Goal: Task Accomplishment & Management: Complete application form

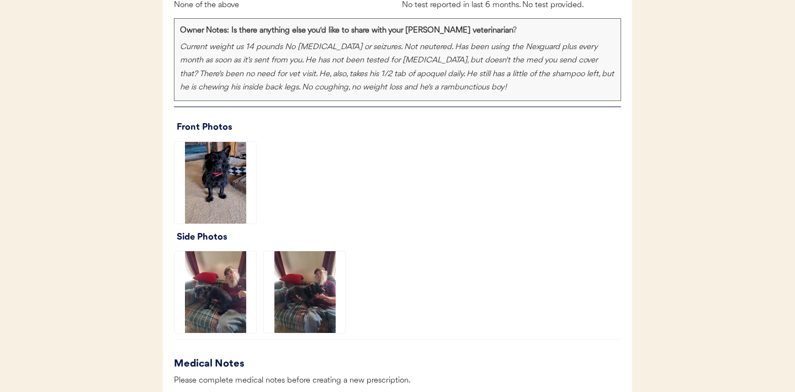
scroll to position [874, 0]
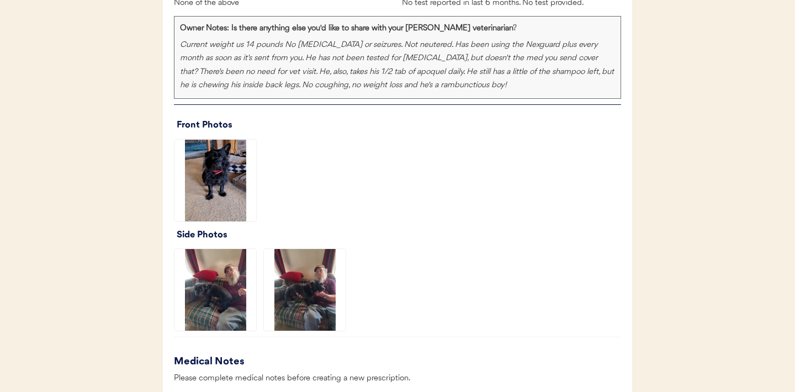
click at [223, 192] on img at bounding box center [215, 181] width 82 height 82
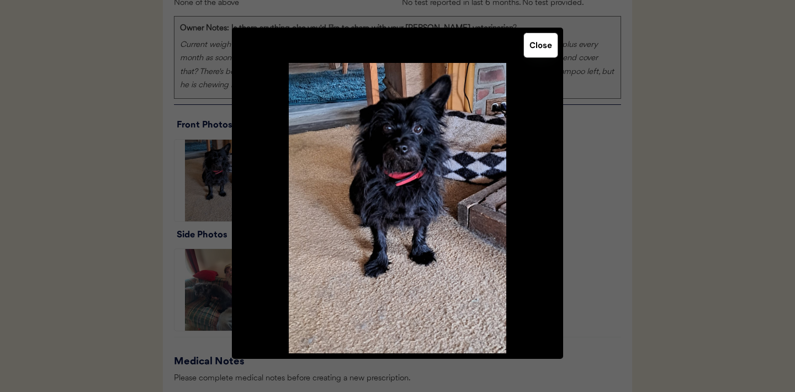
click at [535, 54] on button "Close" at bounding box center [541, 45] width 34 height 24
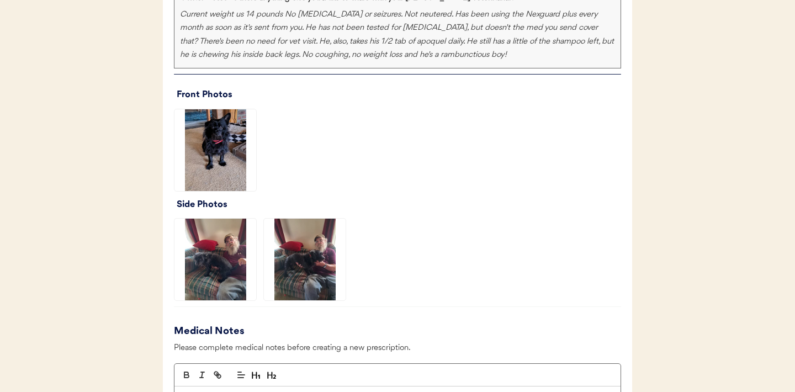
scroll to position [923, 0]
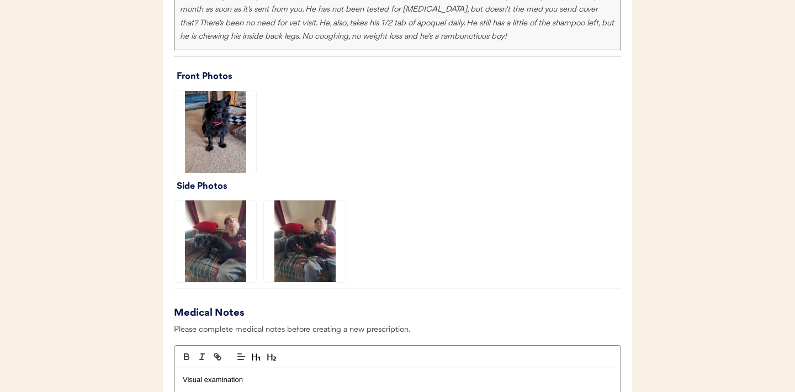
click at [208, 232] on img at bounding box center [215, 241] width 82 height 82
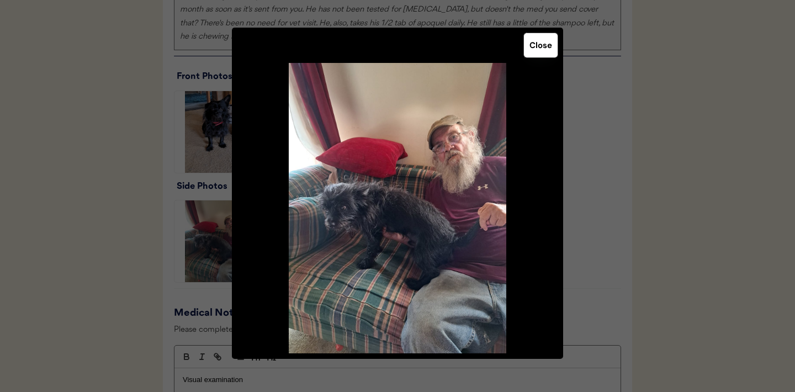
click at [533, 55] on button "Close" at bounding box center [541, 45] width 34 height 24
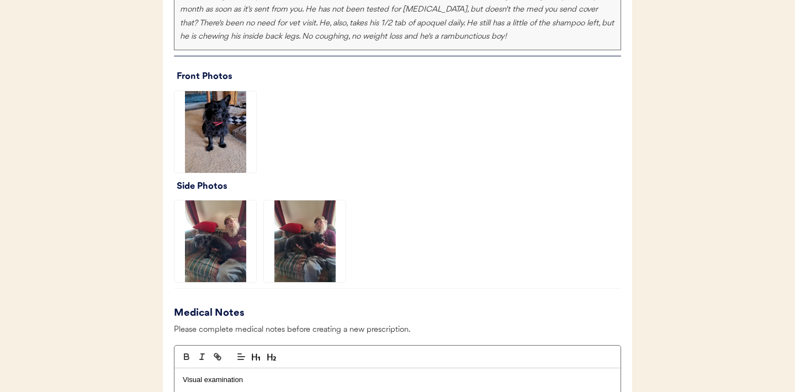
click at [311, 252] on img at bounding box center [305, 241] width 82 height 82
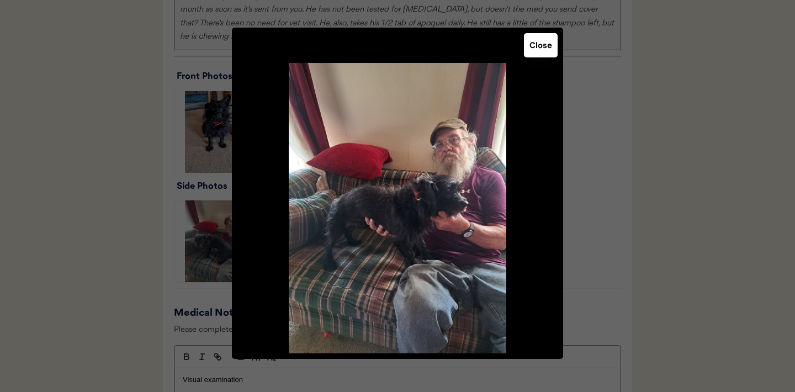
click at [535, 44] on button "Close" at bounding box center [541, 45] width 34 height 24
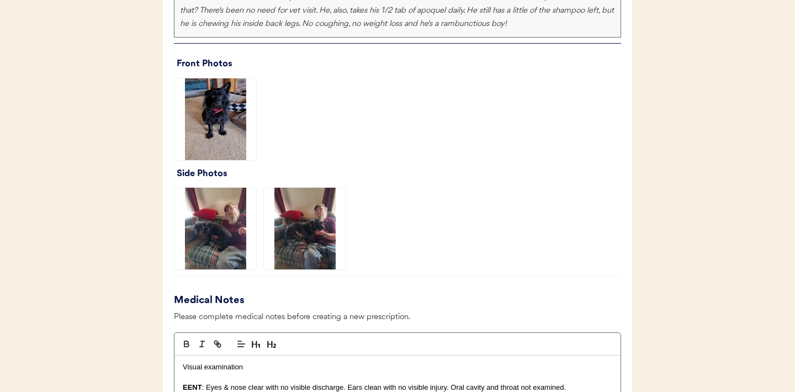
scroll to position [926, 0]
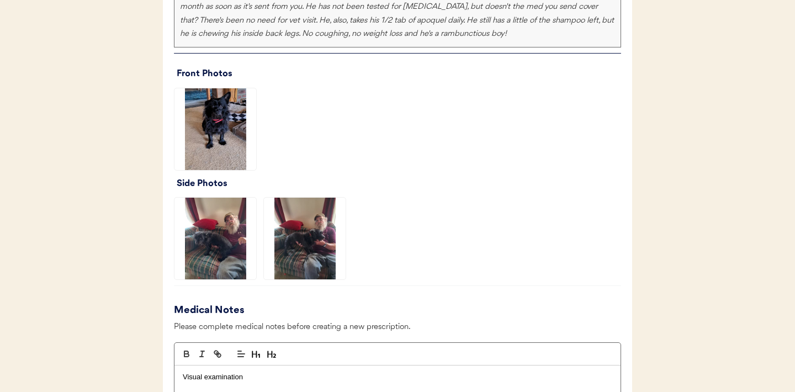
click at [214, 134] on img at bounding box center [215, 129] width 82 height 82
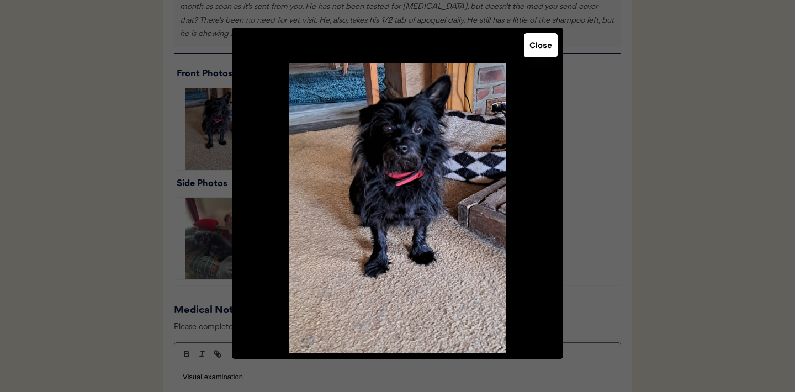
click at [543, 52] on button "Close" at bounding box center [541, 45] width 34 height 24
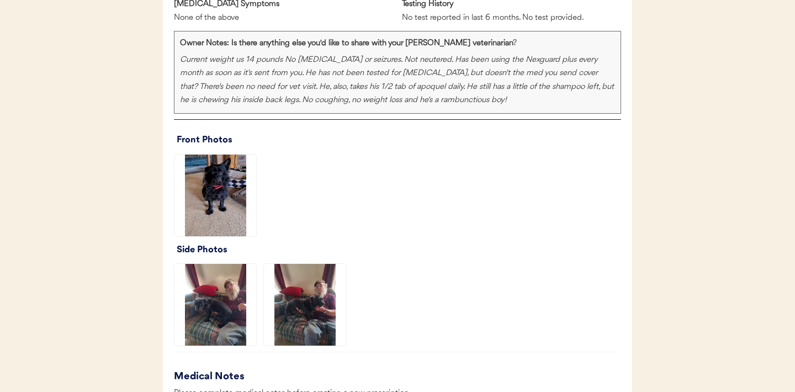
scroll to position [861, 0]
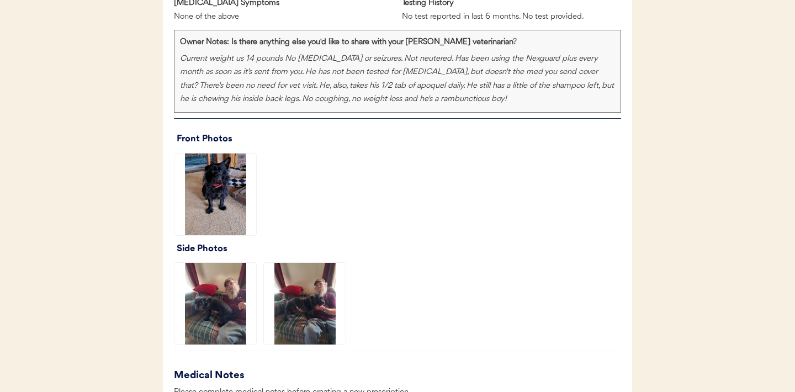
click at [215, 306] on img at bounding box center [215, 304] width 82 height 82
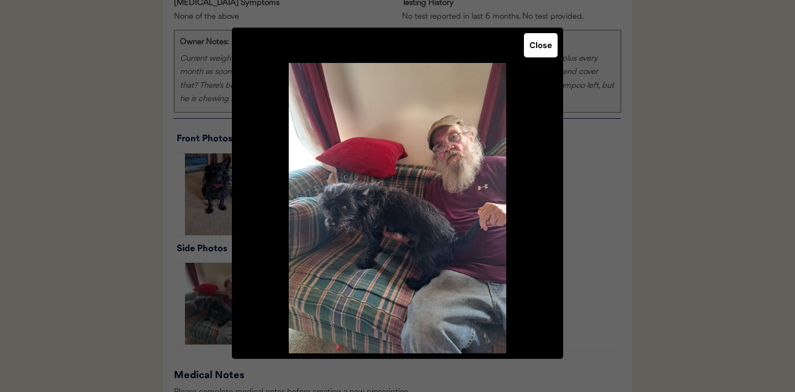
click at [546, 46] on button "Close" at bounding box center [541, 45] width 34 height 24
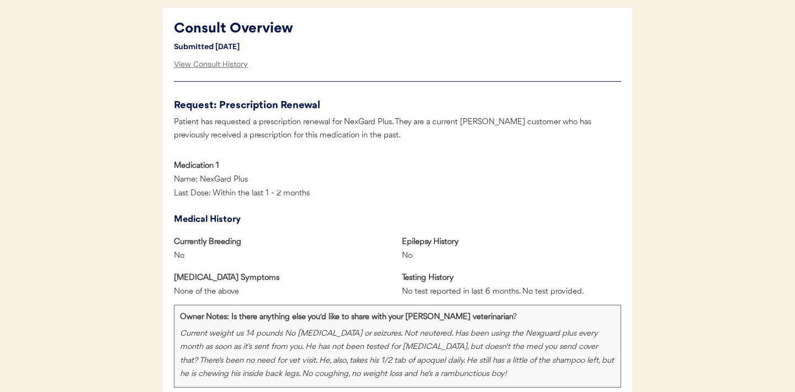
scroll to position [825, 0]
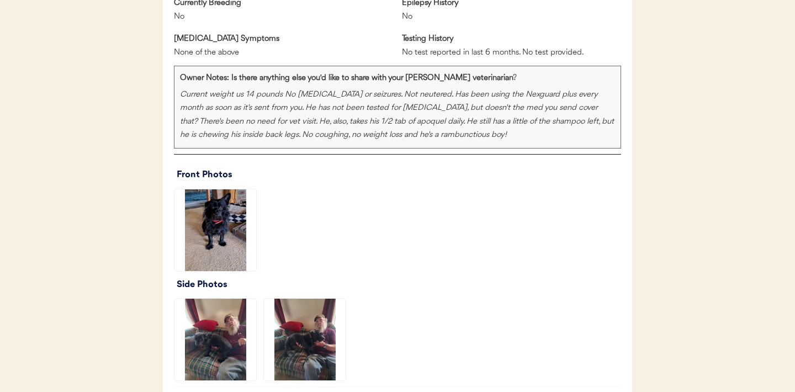
click at [304, 343] on img at bounding box center [305, 340] width 82 height 82
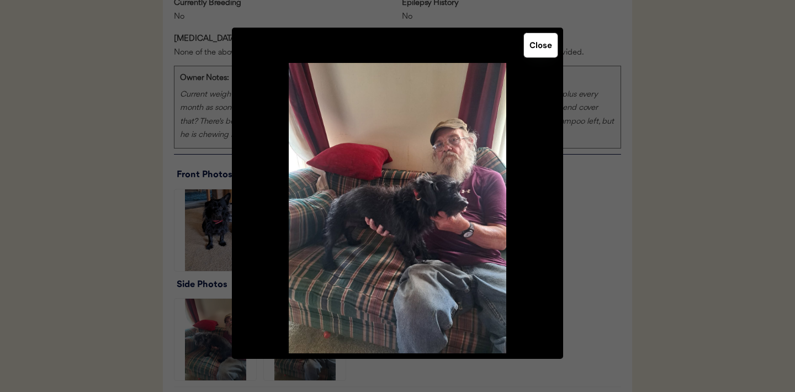
click at [542, 42] on button "Close" at bounding box center [541, 45] width 34 height 24
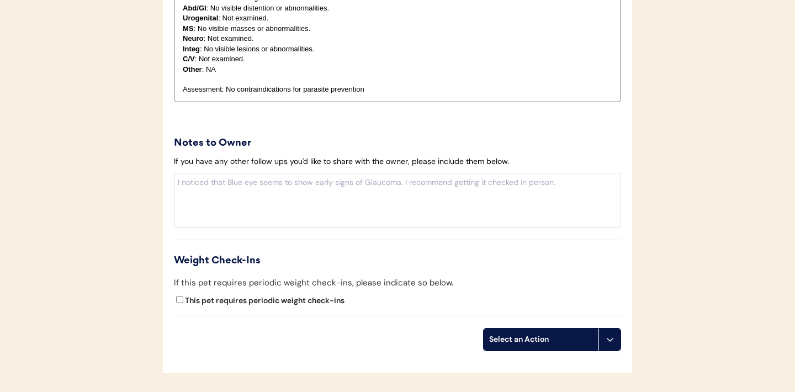
scroll to position [1427, 0]
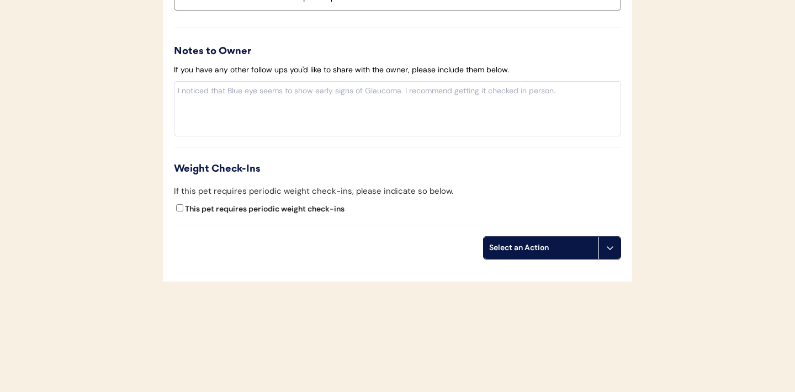
click at [613, 248] on icon at bounding box center [610, 247] width 9 height 9
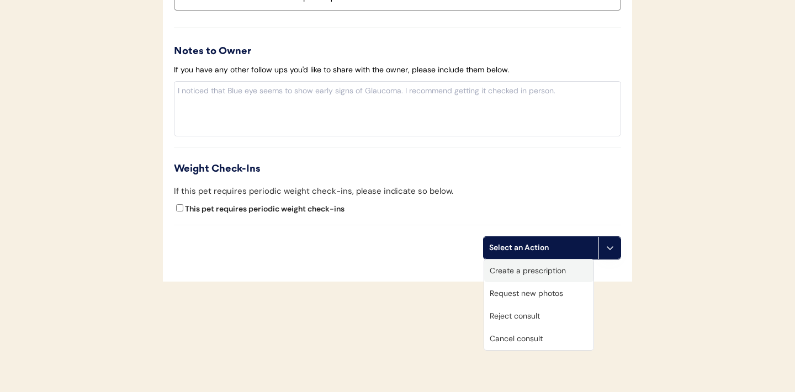
click at [542, 267] on div "Create a prescription" at bounding box center [538, 270] width 109 height 23
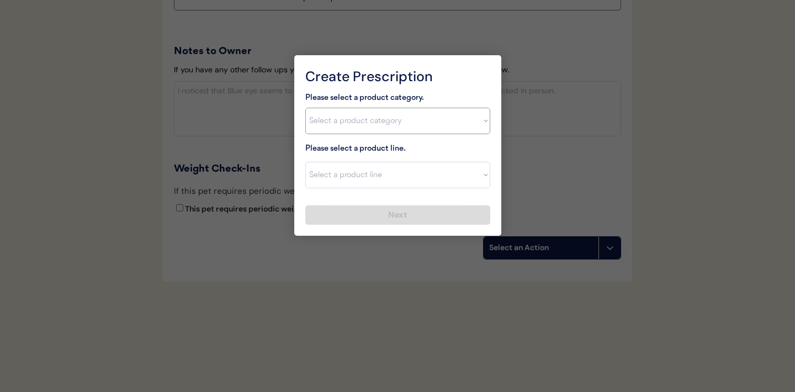
click at [481, 131] on select "Select a product category [MEDICAL_DATA] Antibiotics Anxiety Combo [MEDICAL_DAT…" at bounding box center [397, 121] width 185 height 26
select select ""combo_[MEDICAL_DATA]_prevention""
click at [480, 169] on select "Select a product line" at bounding box center [397, 175] width 185 height 26
click at [479, 125] on select "Select a product category [MEDICAL_DATA] Antibiotics Anxiety Combo [MEDICAL_DAT…" at bounding box center [397, 121] width 185 height 26
click at [481, 172] on select "Select a product line Advantage Multi for Dogs Credelio Quattro NexGard Plus Ne…" at bounding box center [397, 175] width 185 height 26
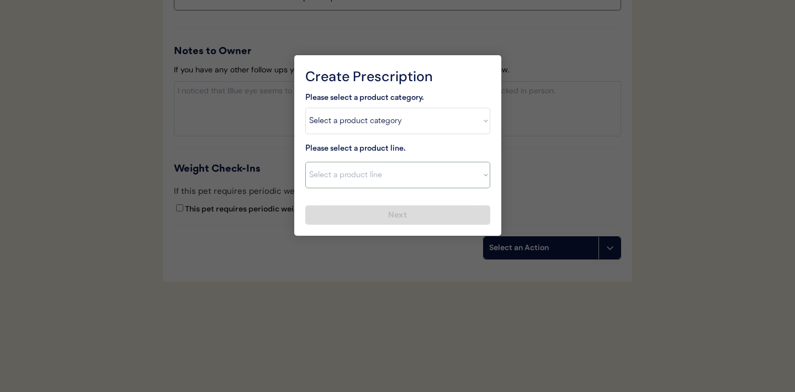
select select ""NexGard Plus""
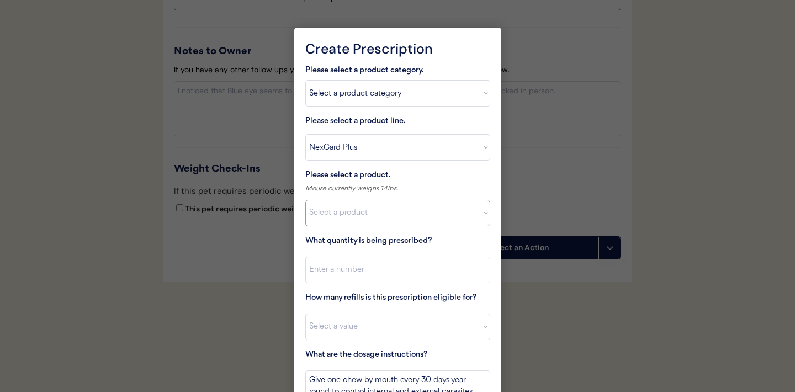
click at [458, 213] on select "Select a product NexGard Plus, 4 - 8lbs NexGard Plus, 8.1 - 17lbs NexGard Plus,…" at bounding box center [397, 213] width 185 height 26
select select ""1348695171700984260__LOOKUP__1709676531321x567382470744496300""
click at [374, 275] on input "input" at bounding box center [397, 270] width 185 height 26
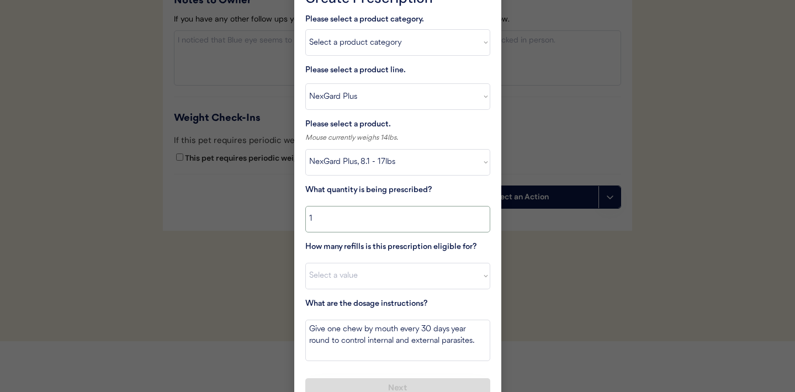
scroll to position [1478, 0]
type input "1"
click at [389, 274] on select "Select a value 0 1 2 3 4 5 6 7 8 9 10 11" at bounding box center [397, 275] width 185 height 26
select select "11"
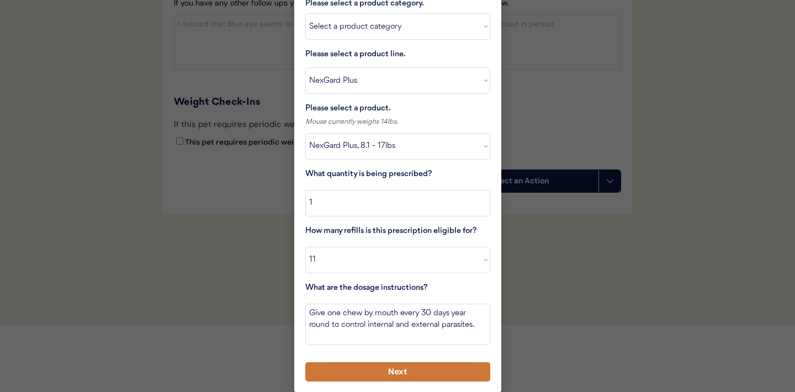
click at [362, 370] on button "Next" at bounding box center [397, 371] width 185 height 19
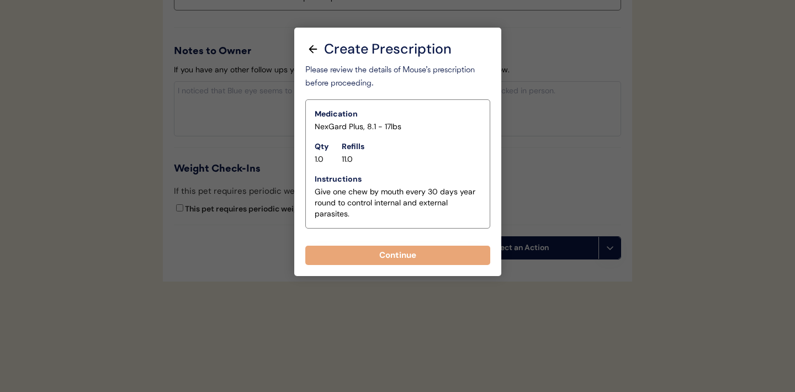
scroll to position [1427, 0]
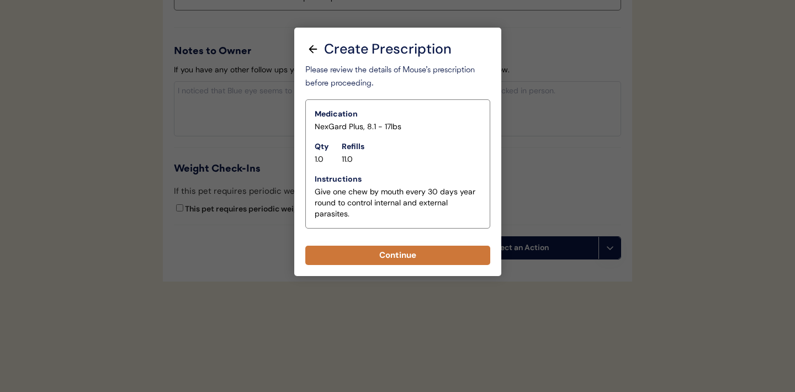
click at [384, 259] on button "Continue" at bounding box center [397, 255] width 185 height 19
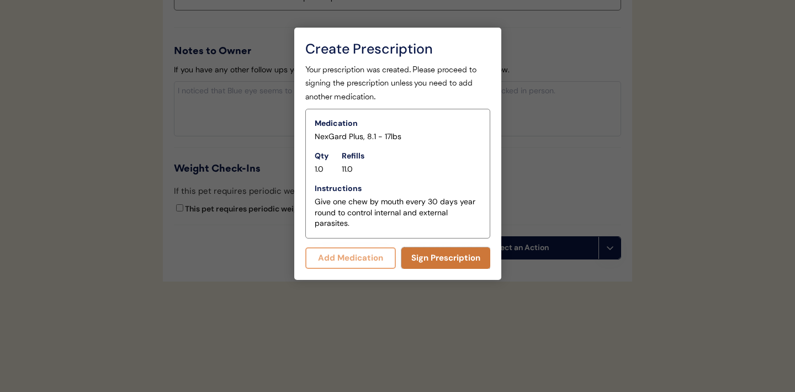
click at [437, 258] on button "Sign Prescription" at bounding box center [445, 258] width 89 height 22
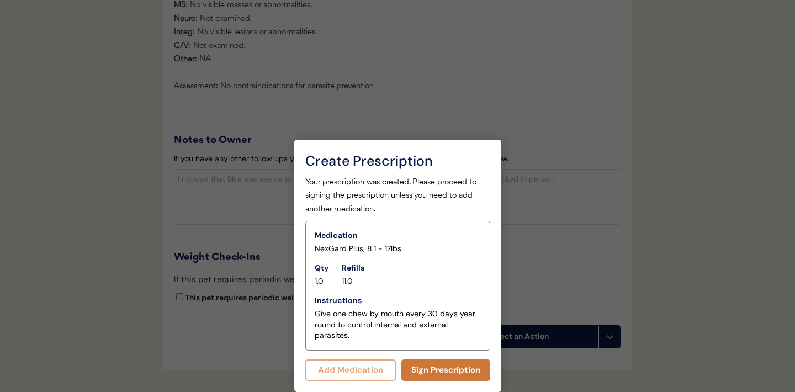
scroll to position [1417, 0]
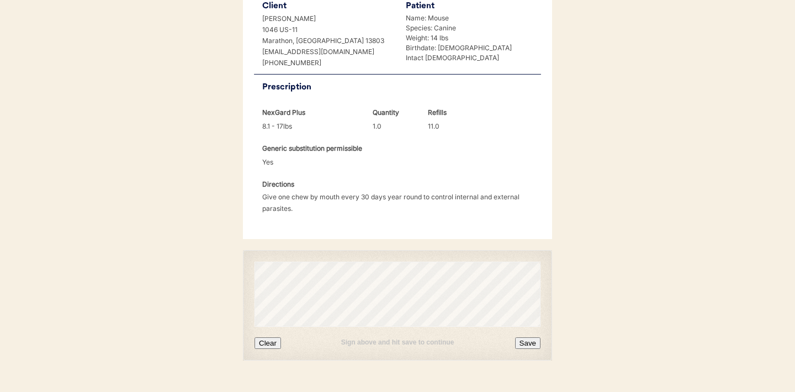
scroll to position [284, 0]
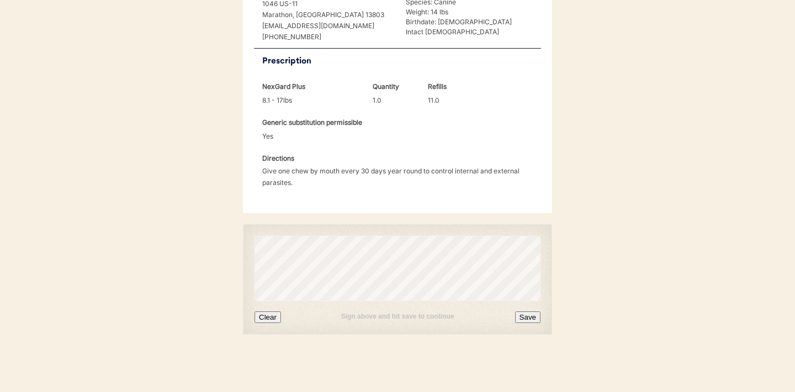
click at [268, 312] on button "Clear" at bounding box center [268, 317] width 26 height 12
click at [529, 319] on button "Save" at bounding box center [527, 317] width 25 height 12
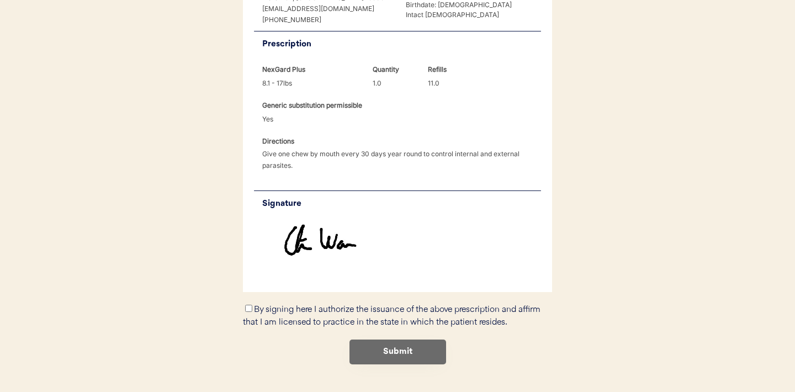
scroll to position [306, 0]
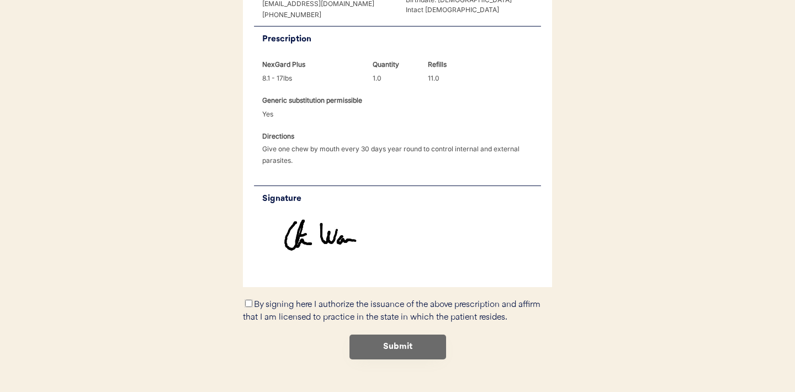
click at [247, 304] on input "By signing here I authorize the issuance of the above prescription and affirm t…" at bounding box center [248, 303] width 7 height 7
checkbox input "true"
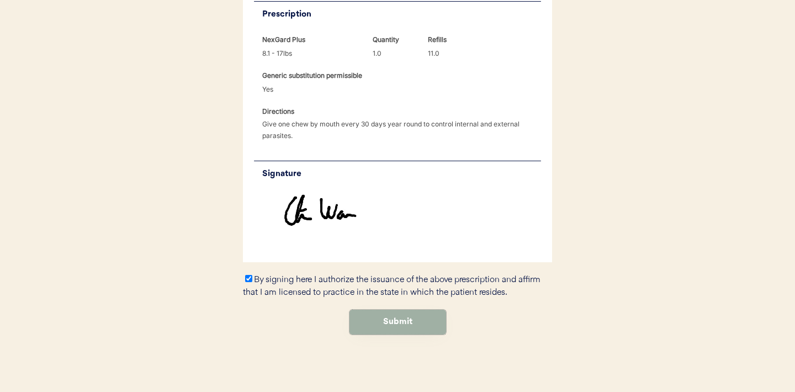
click at [405, 320] on button "Submit" at bounding box center [397, 322] width 97 height 25
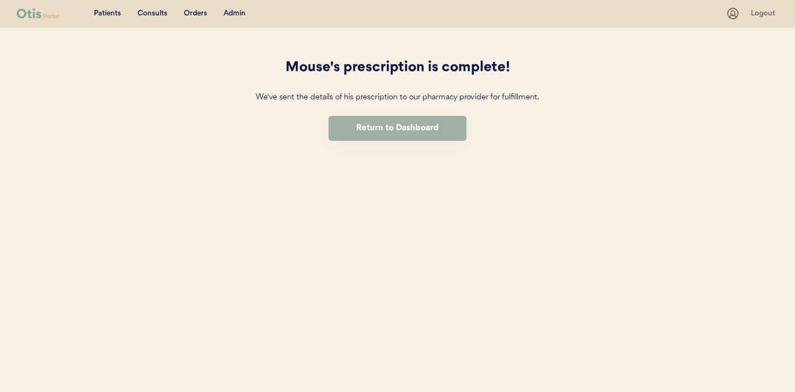
click at [395, 124] on button "Return to Dashboard" at bounding box center [397, 128] width 138 height 25
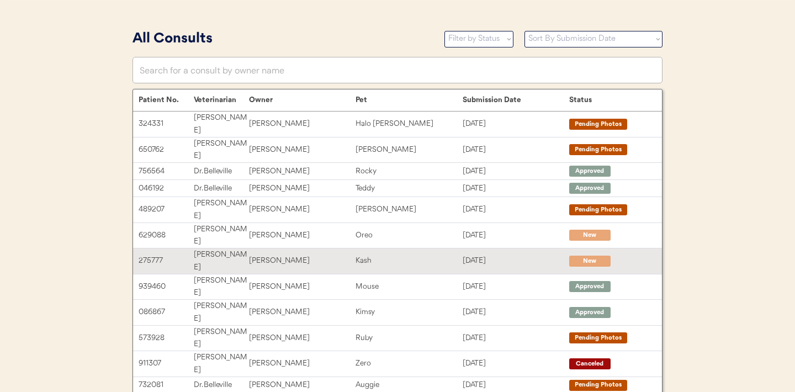
scroll to position [30, 0]
